Goal: Task Accomplishment & Management: Manage account settings

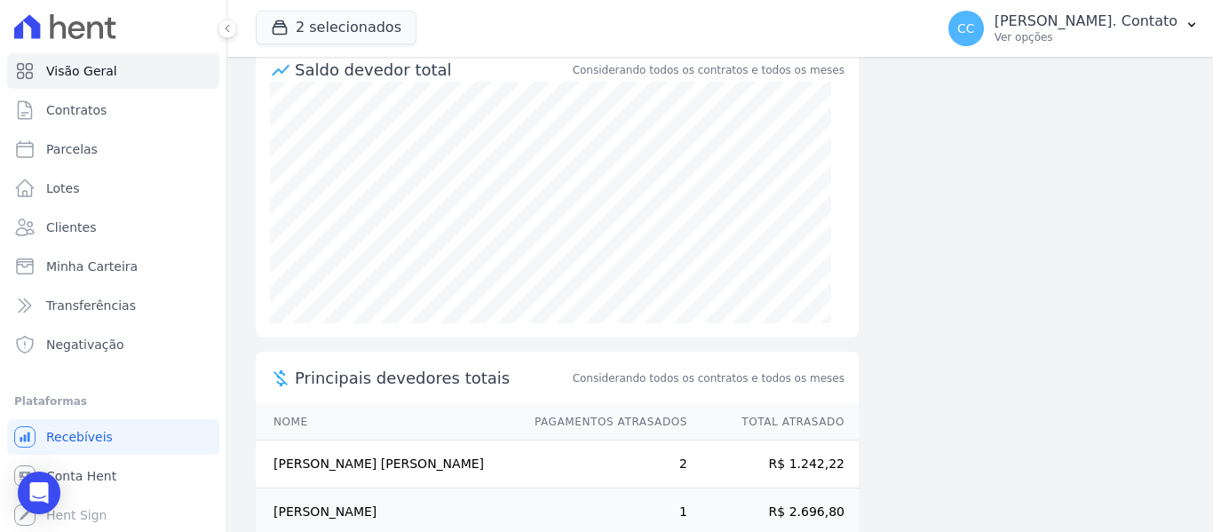
scroll to position [375, 0]
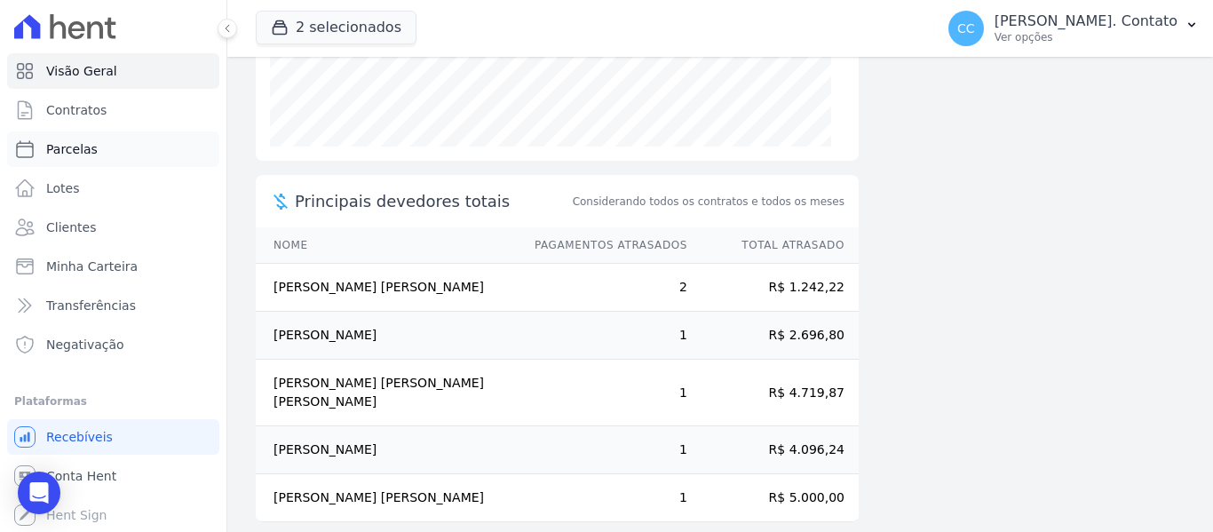
click at [70, 154] on span "Parcelas" at bounding box center [72, 149] width 52 height 18
select select
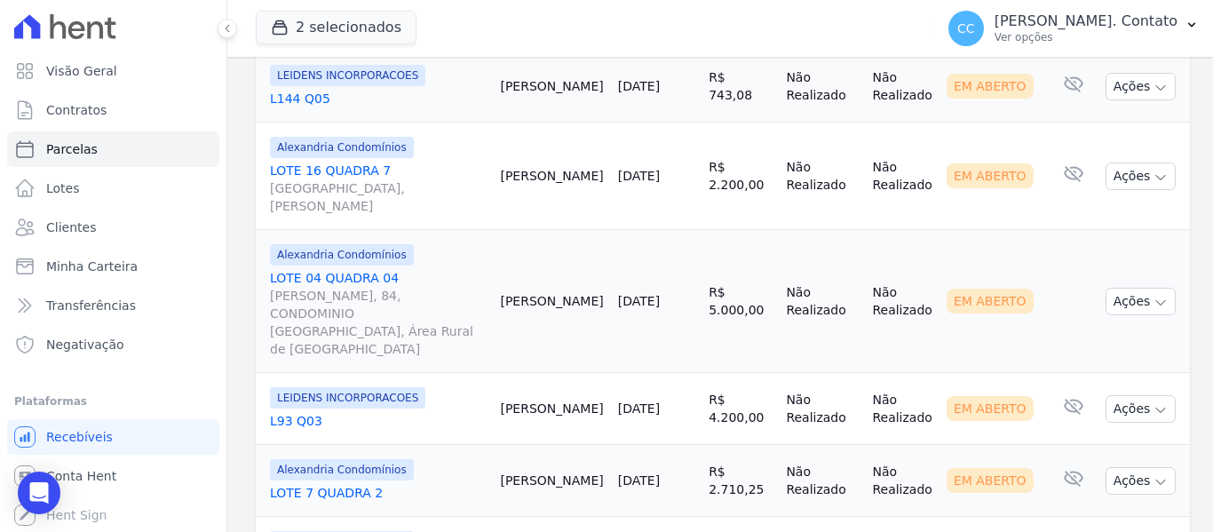
scroll to position [2160, 0]
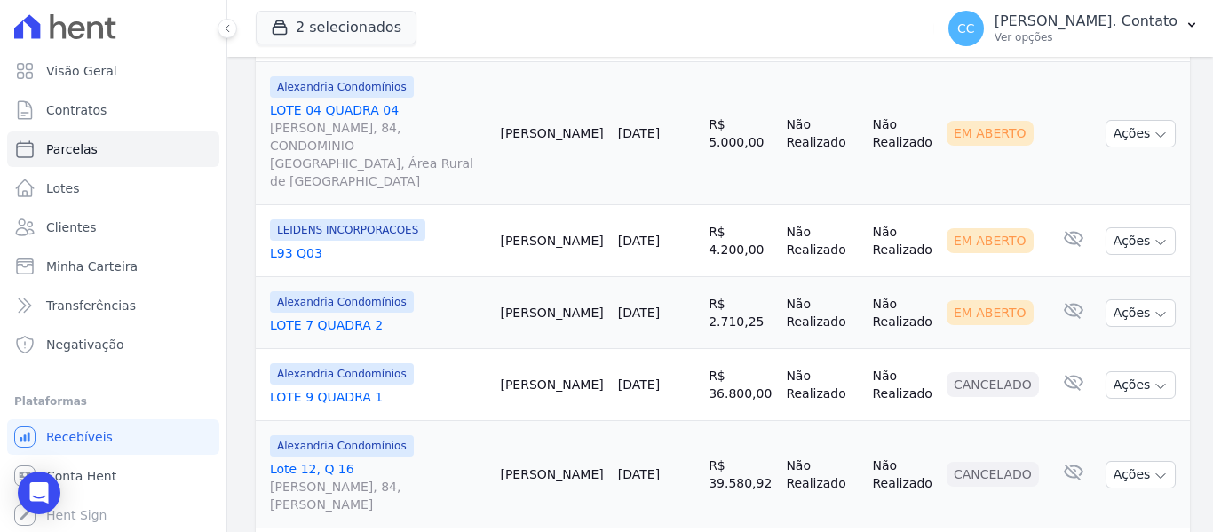
select select
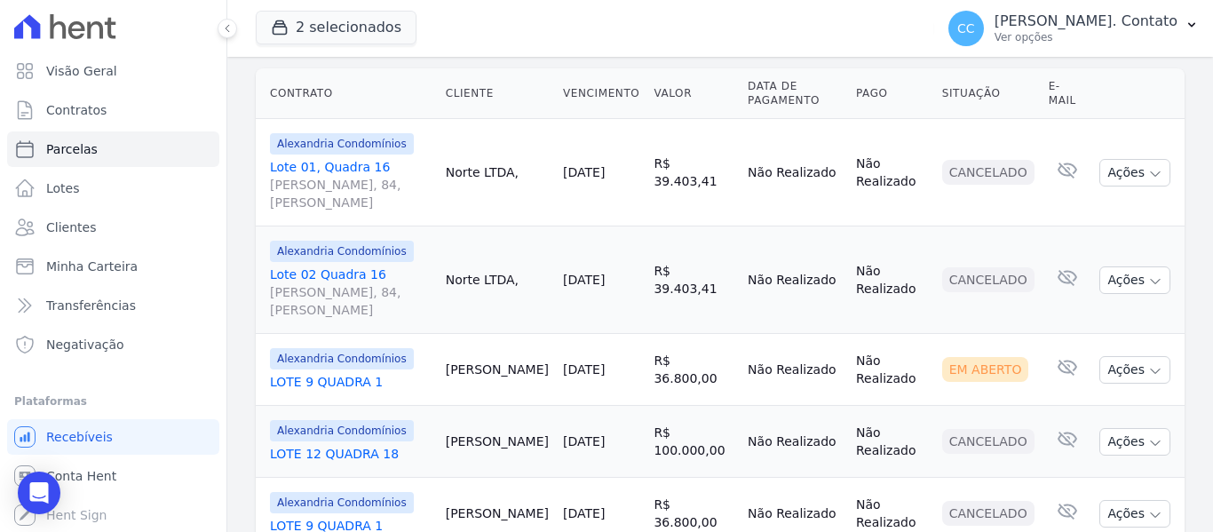
scroll to position [526, 0]
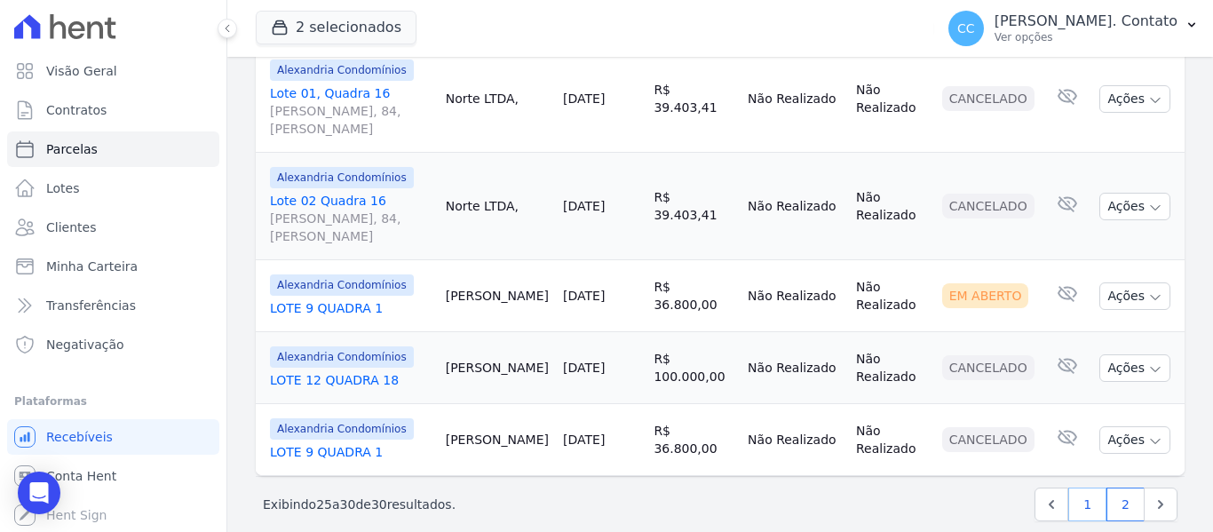
click at [1091, 488] on link "1" at bounding box center [1088, 505] width 38 height 34
select select
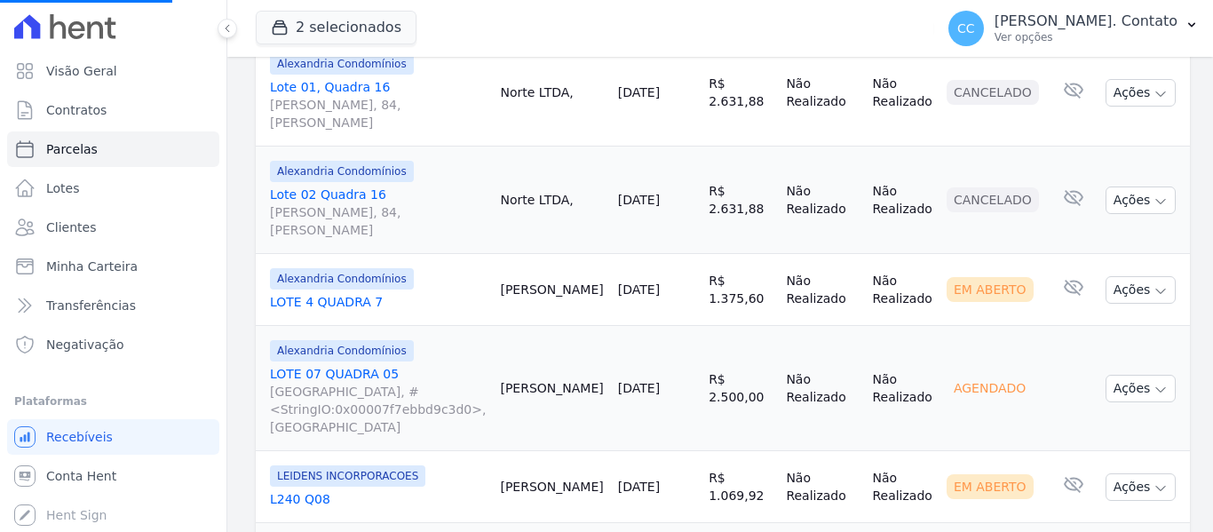
scroll to position [977, 0]
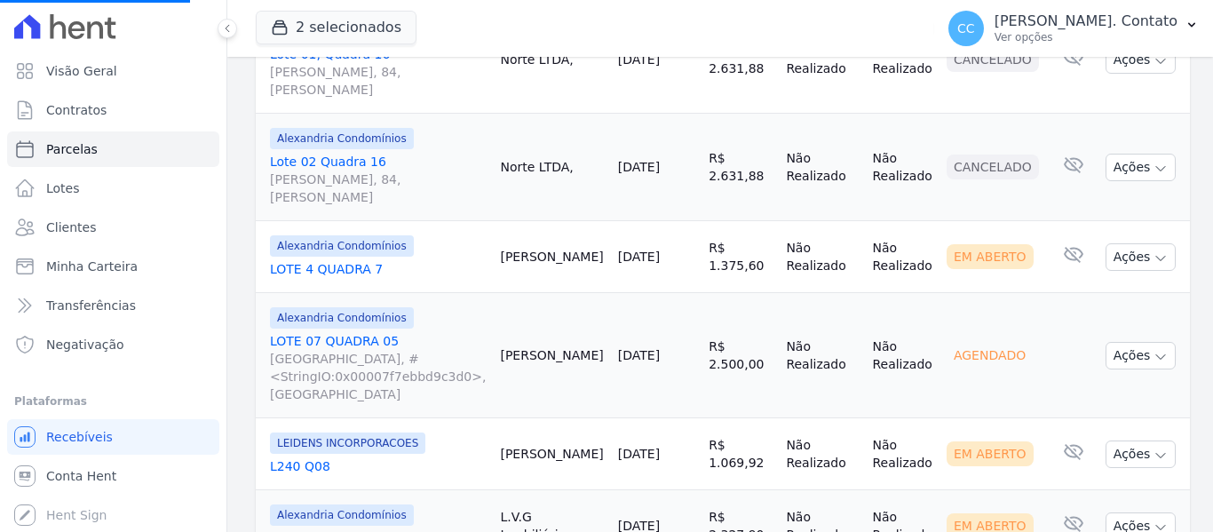
select select
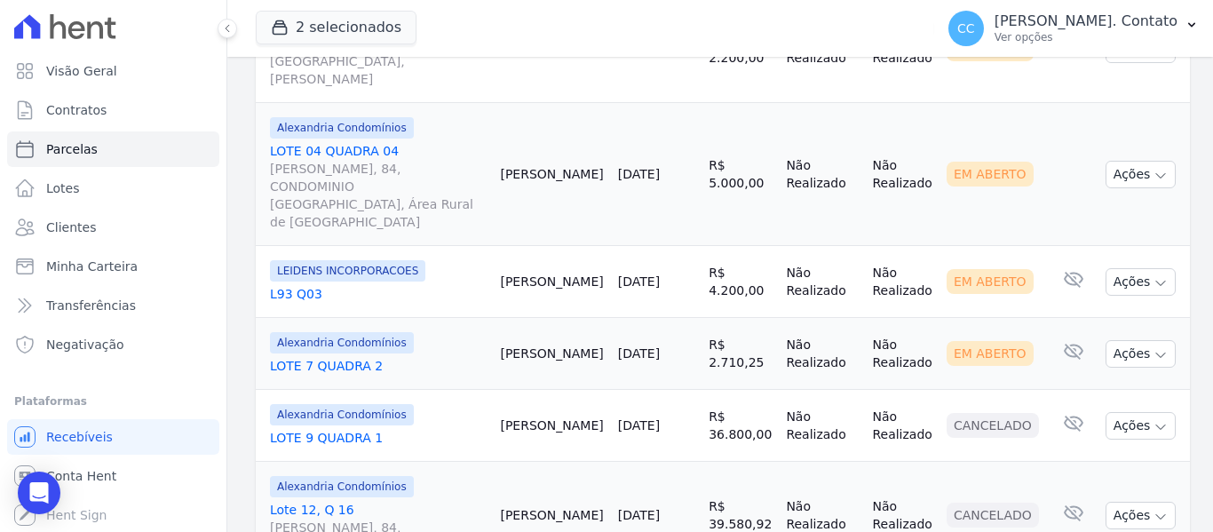
scroll to position [2160, 0]
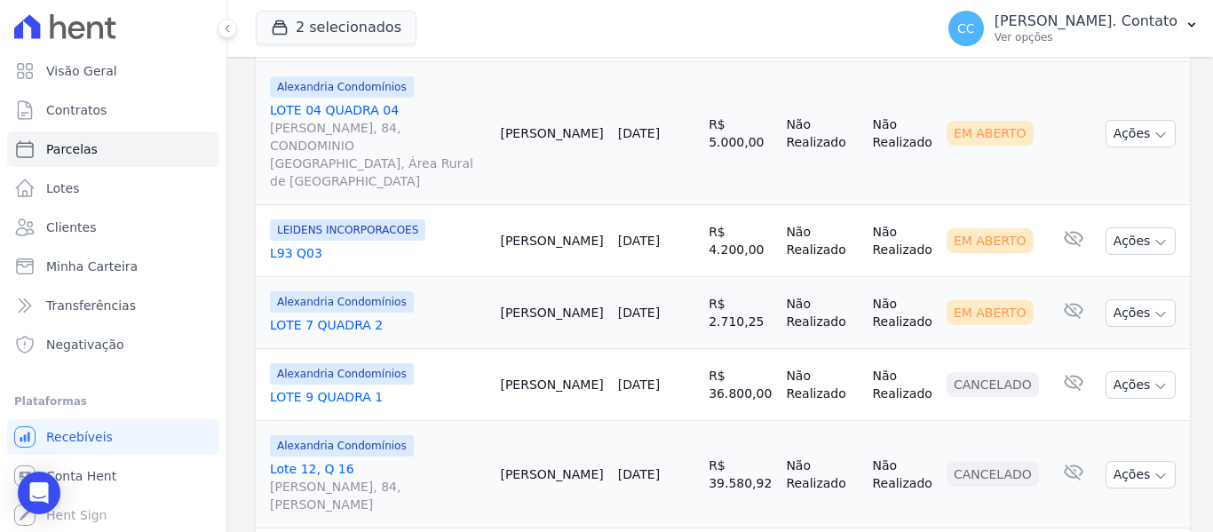
select select
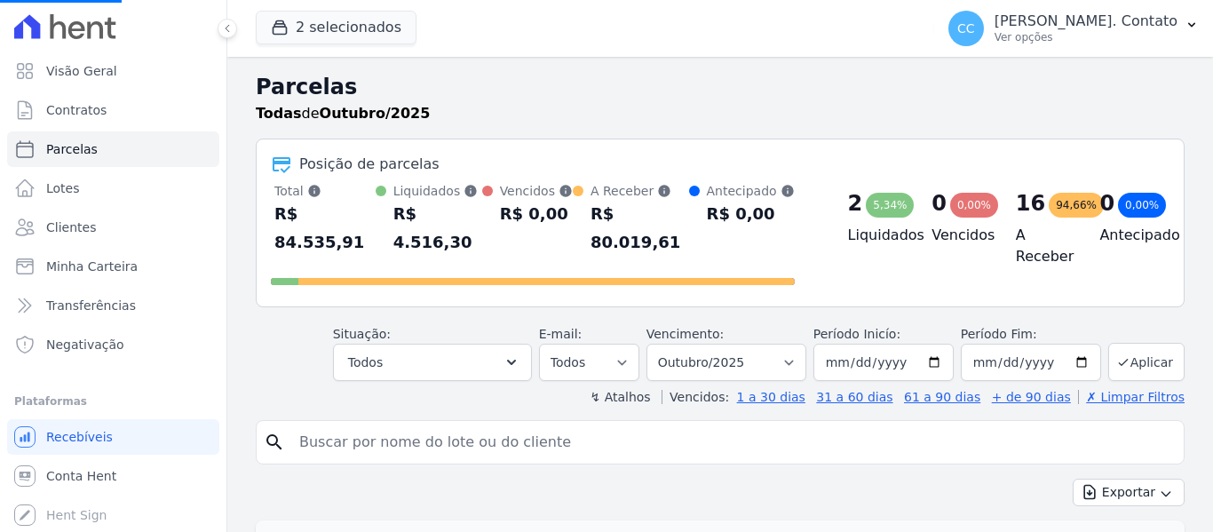
scroll to position [526, 0]
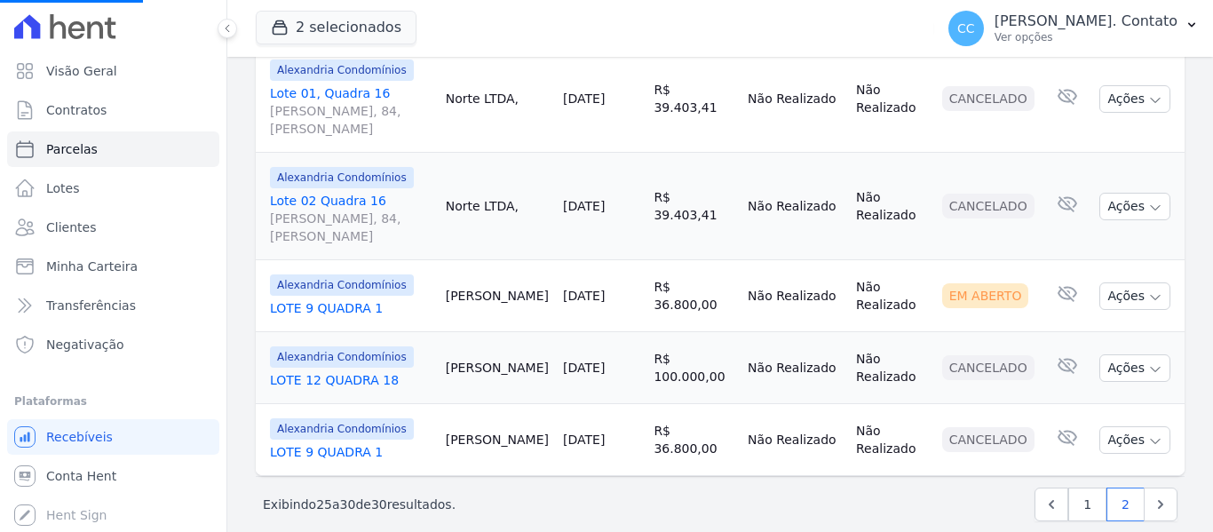
select select
click at [1070, 490] on link "1" at bounding box center [1088, 505] width 38 height 34
select select
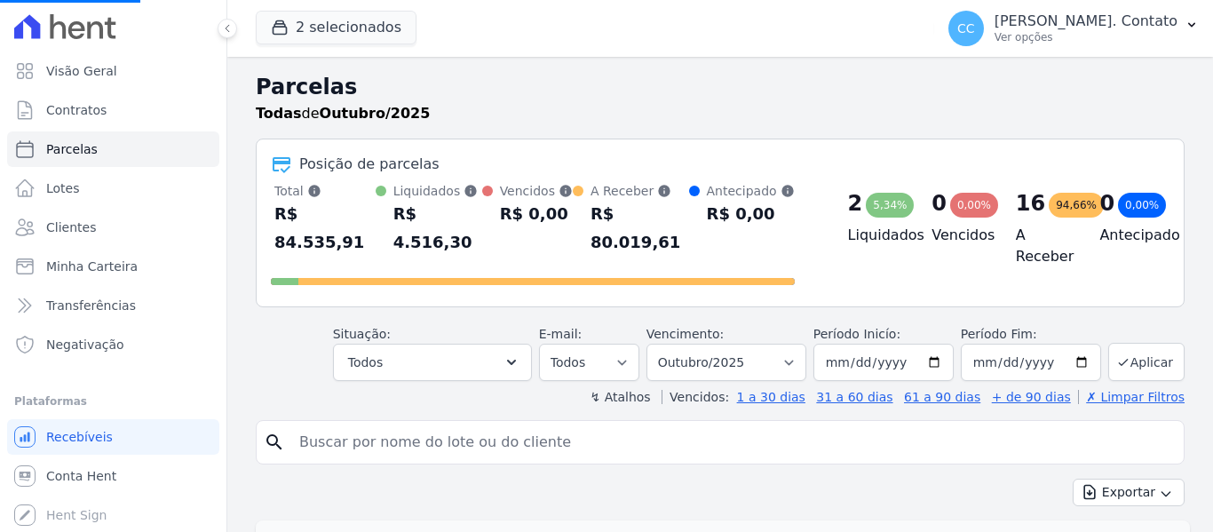
select select
